Goal: Task Accomplishment & Management: Use online tool/utility

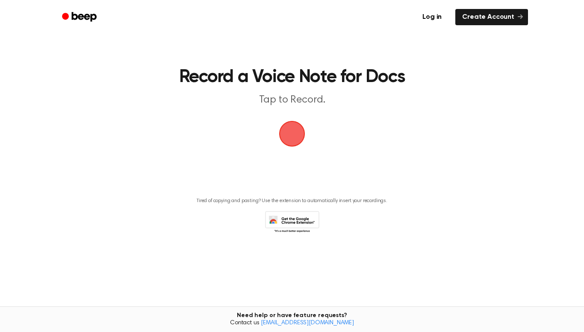
click at [292, 126] on span "button" at bounding box center [292, 134] width 24 height 24
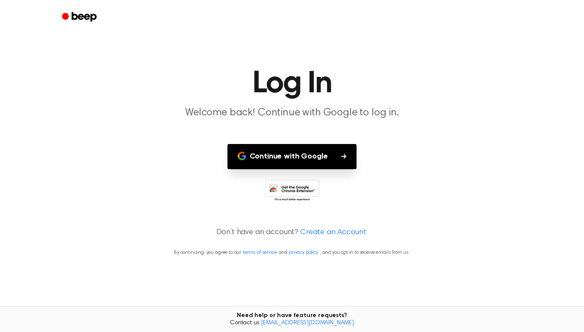
click at [266, 156] on button "Continue with Google" at bounding box center [292, 156] width 130 height 25
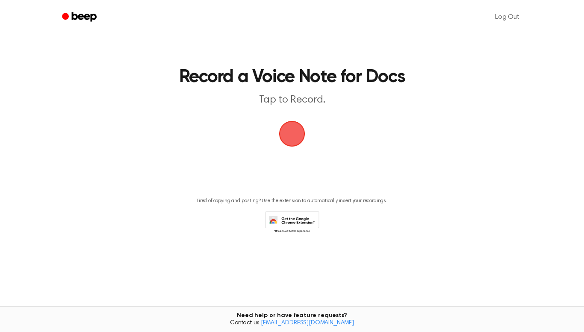
click at [295, 134] on span "button" at bounding box center [292, 134] width 24 height 24
click at [286, 130] on span "button" at bounding box center [292, 134] width 24 height 24
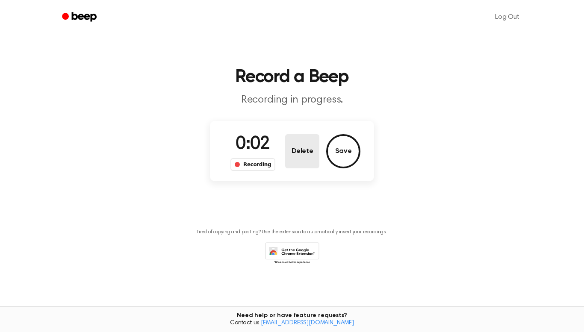
click at [302, 152] on button "Delete" at bounding box center [302, 151] width 34 height 34
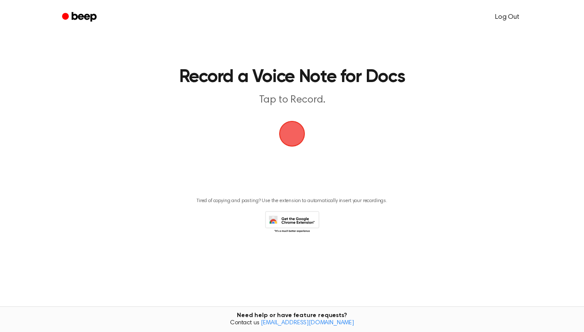
click at [515, 11] on link "Log Out" at bounding box center [507, 17] width 41 height 21
